Goal: Transaction & Acquisition: Register for event/course

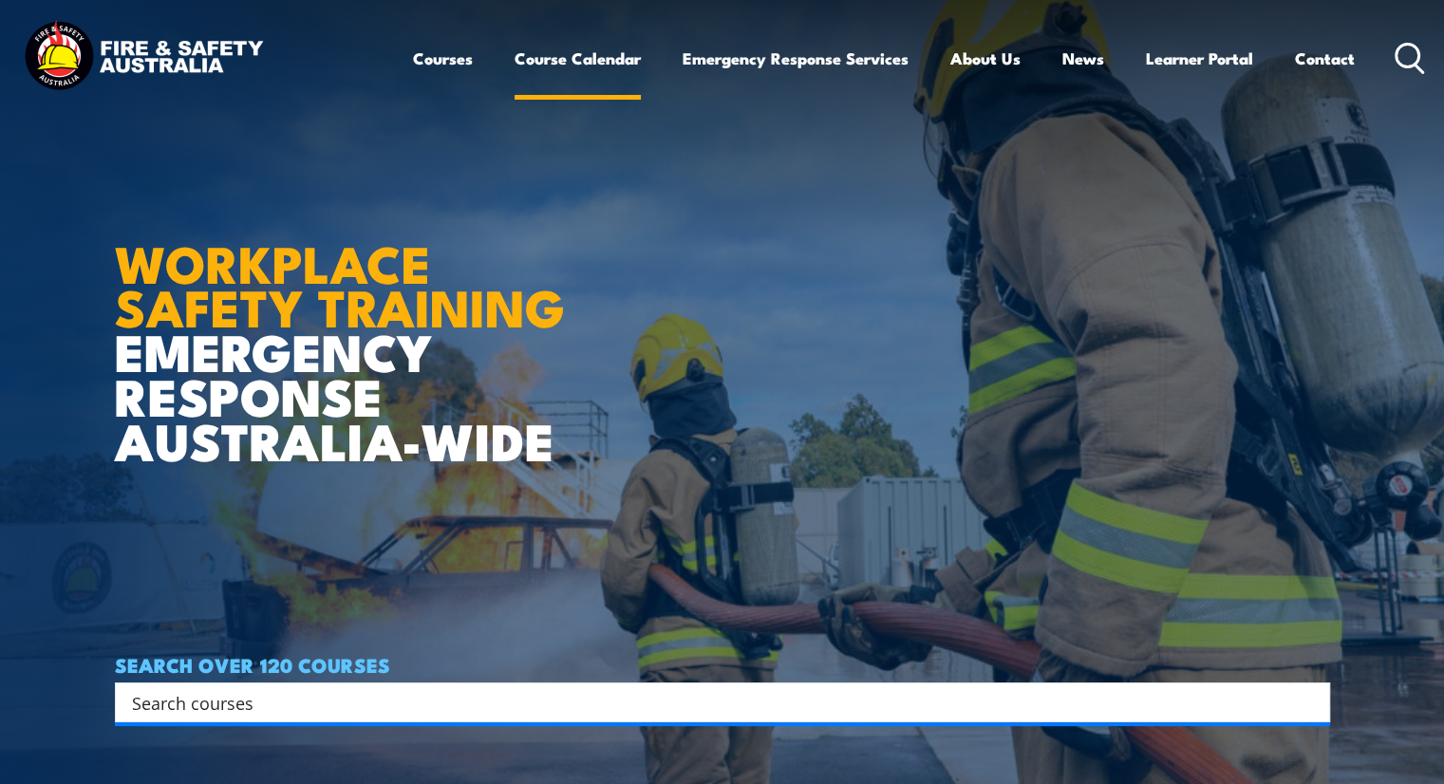
click at [560, 62] on link "Course Calendar" at bounding box center [577, 58] width 126 height 50
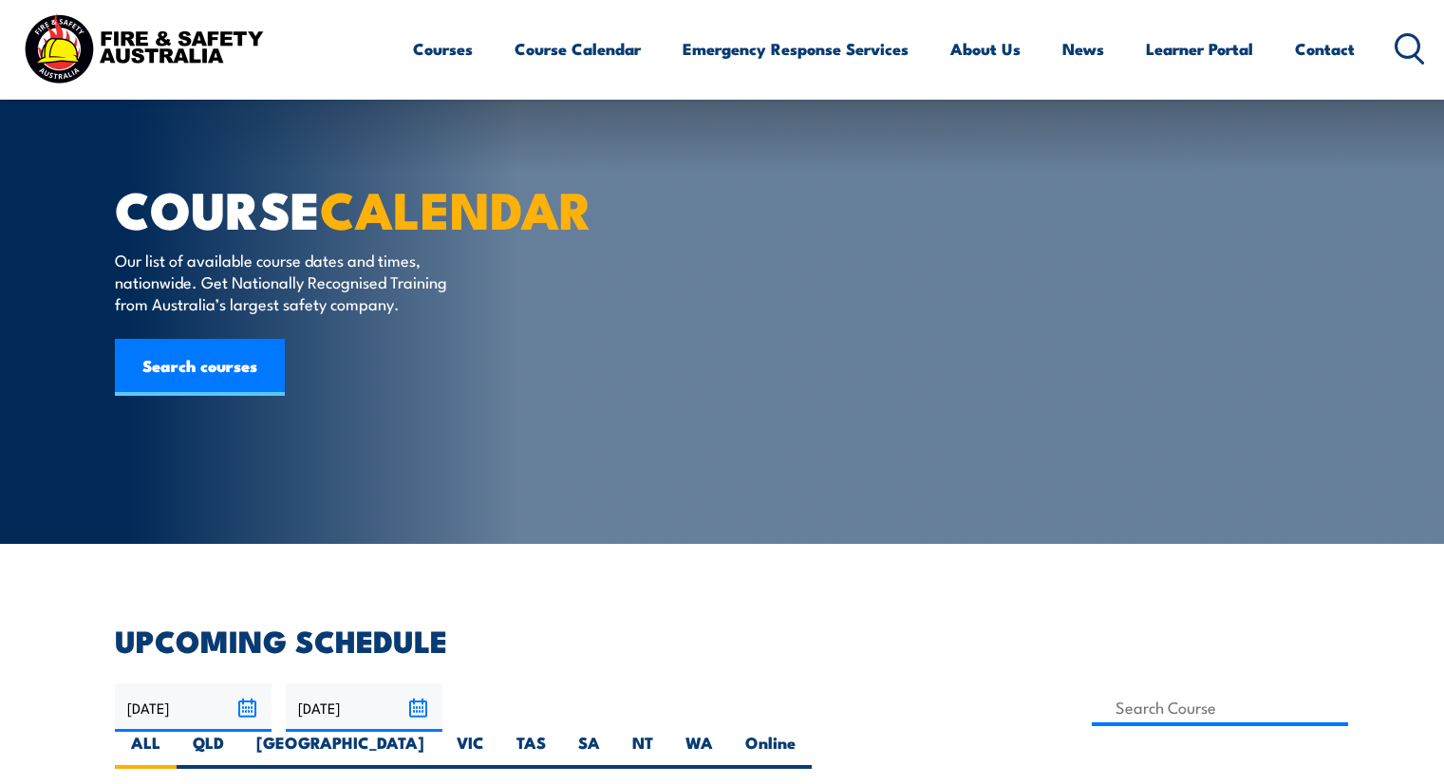
drag, startPoint x: 0, startPoint y: 0, endPoint x: 1103, endPoint y: 324, distance: 1149.3
click at [729, 732] on label "WA" at bounding box center [699, 750] width 60 height 37
click at [725, 732] on input "WA" at bounding box center [719, 738] width 12 height 12
radio input "true"
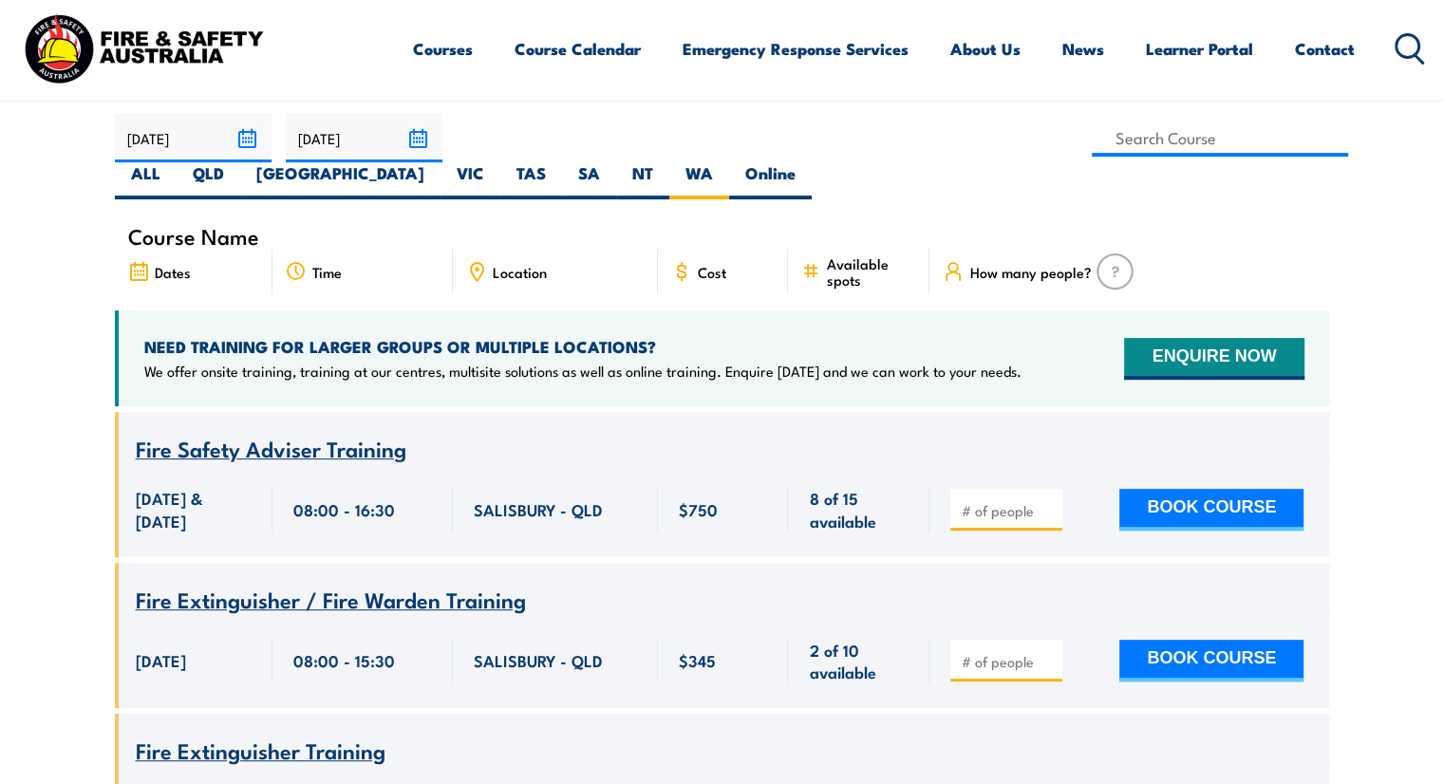
scroll to position [569, 0]
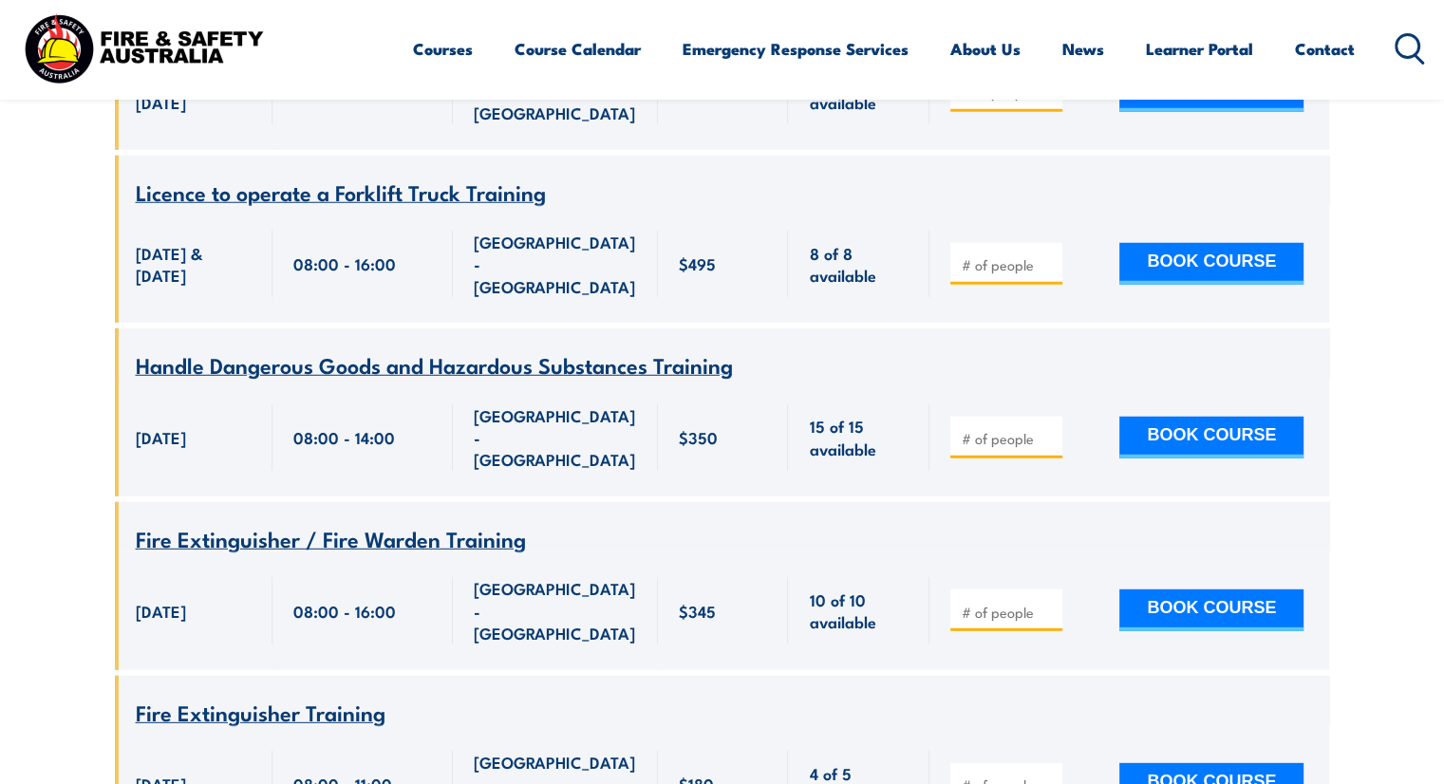
scroll to position [5182, 0]
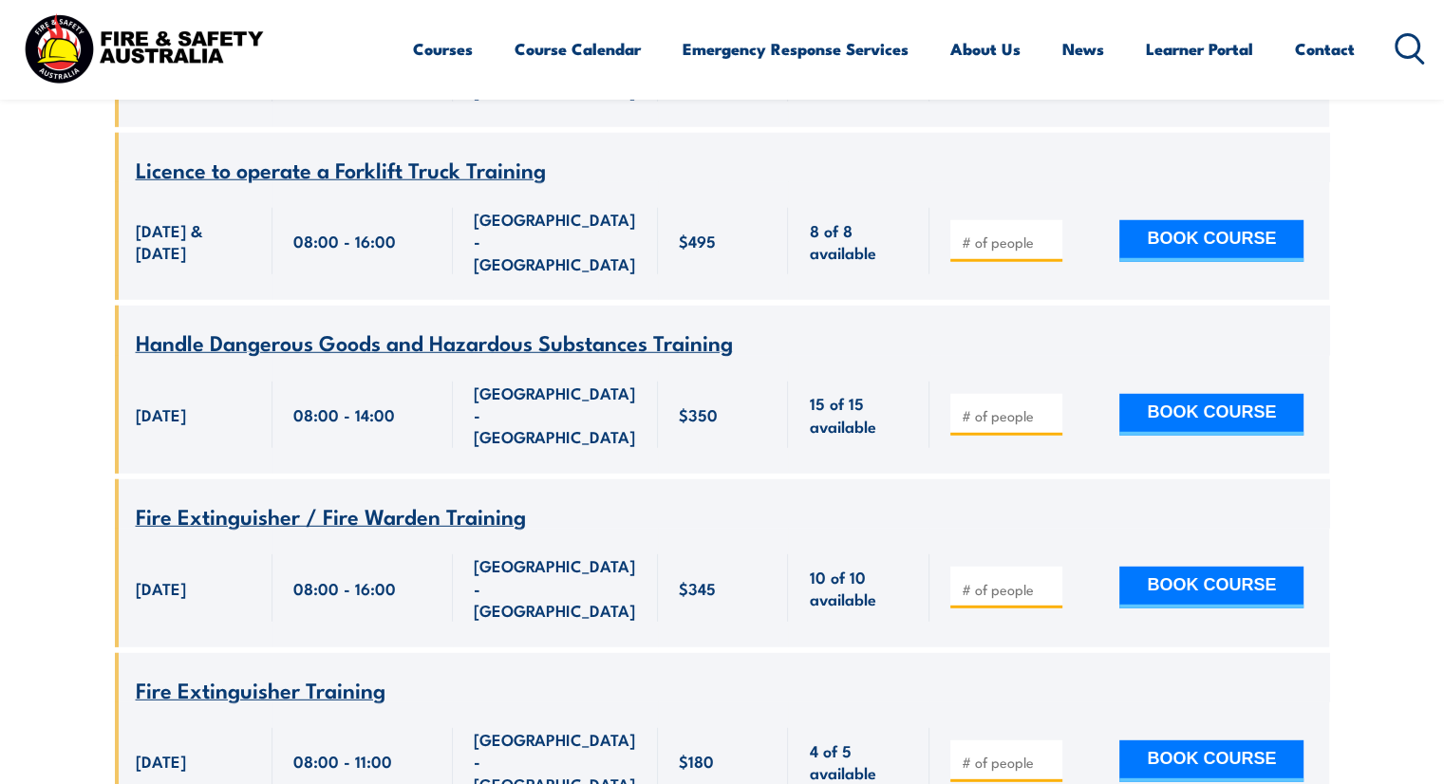
click at [304, 673] on span "Fire Extinguisher Training" at bounding box center [261, 689] width 250 height 32
